Goal: Task Accomplishment & Management: Manage account settings

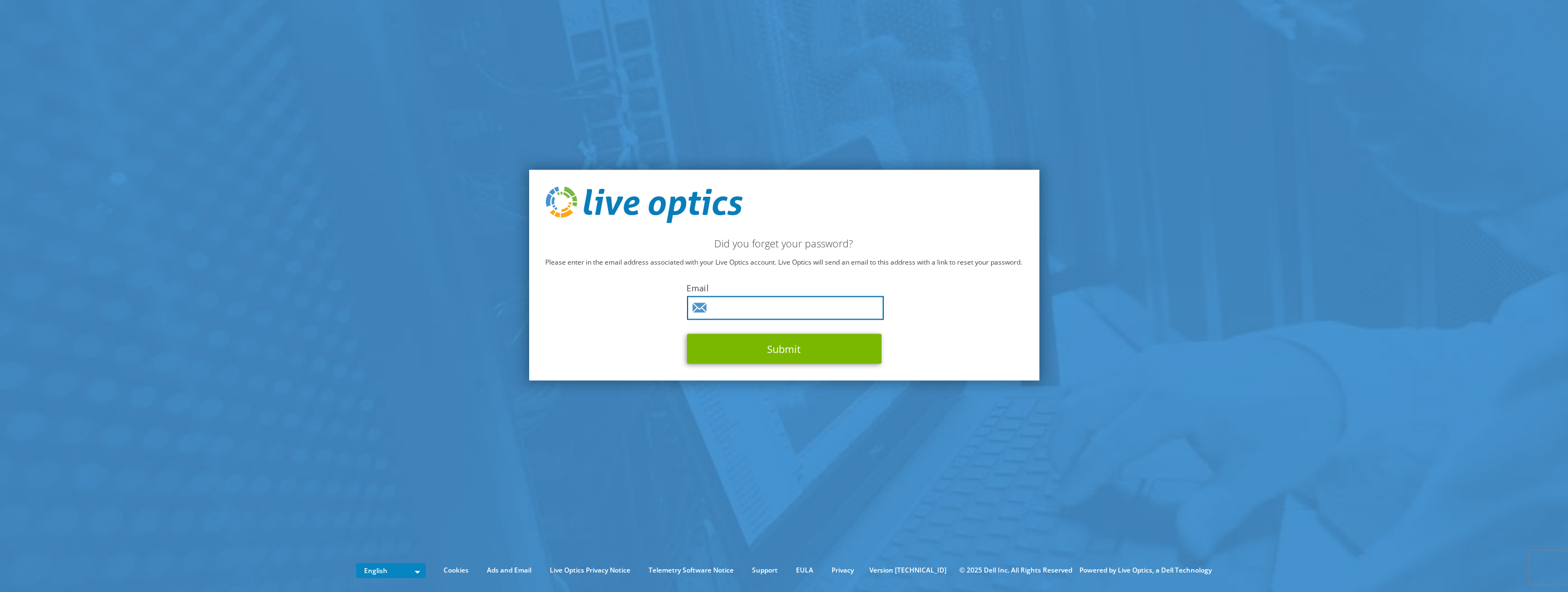
click at [744, 301] on input "text" at bounding box center [785, 307] width 197 height 24
type input "[EMAIL_ADDRESS][DOMAIN_NAME]"
click at [687, 334] on button "Submit" at bounding box center [784, 349] width 194 height 30
